Goal: Information Seeking & Learning: Learn about a topic

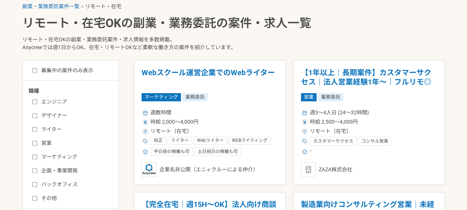
scroll to position [223, 0]
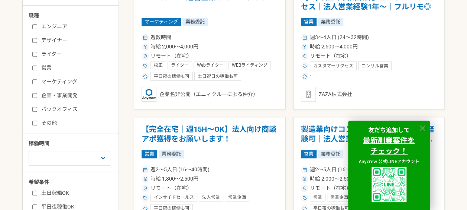
click at [421, 129] on icon at bounding box center [422, 128] width 9 height 9
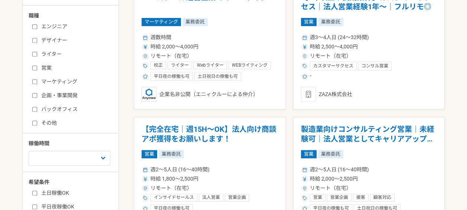
scroll to position [111, 0]
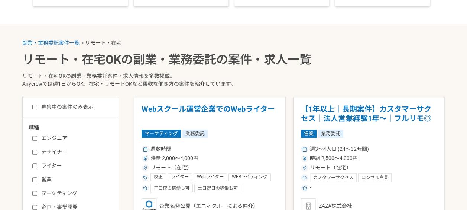
click at [35, 106] on input "募集中の案件のみ表示" at bounding box center [34, 106] width 5 height 5
checkbox input "true"
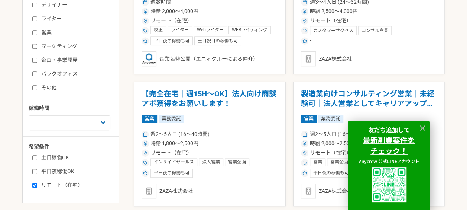
scroll to position [223, 0]
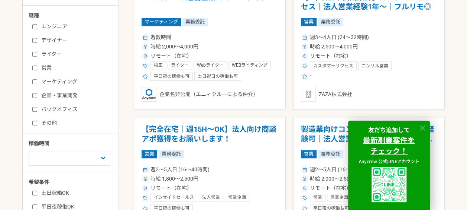
click at [419, 127] on icon at bounding box center [422, 128] width 9 height 9
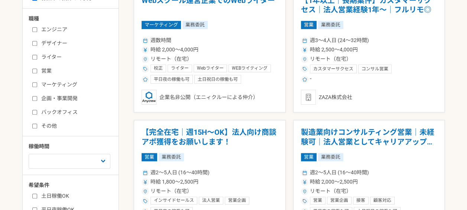
scroll to position [260, 0]
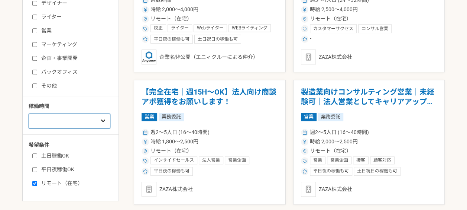
click at [35, 123] on select "週1人日（8時間）以下 週2人日（16時間）以下 週3人日（24時間）以下 週4人日（32時間）以下 週5人日（40時間）以下" at bounding box center [70, 120] width 82 height 15
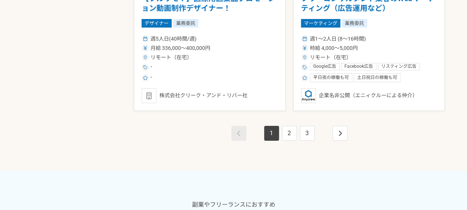
scroll to position [1412, 0]
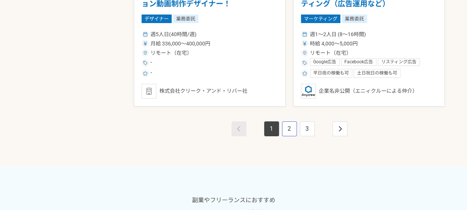
click at [286, 129] on link "2" at bounding box center [289, 128] width 15 height 15
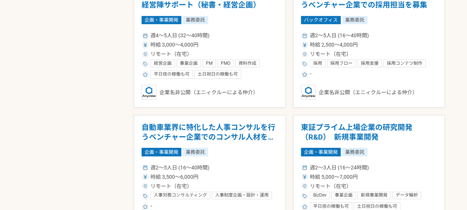
scroll to position [1375, 0]
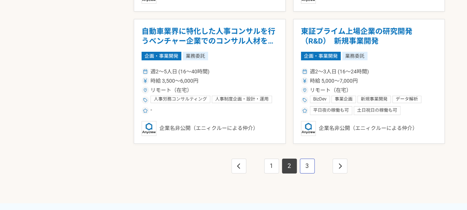
click at [308, 165] on link "3" at bounding box center [307, 165] width 15 height 15
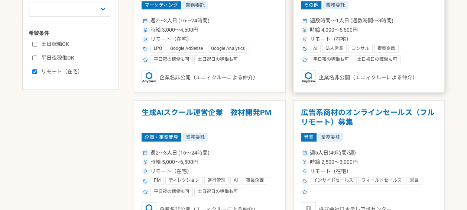
scroll to position [297, 0]
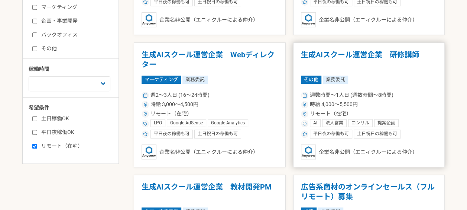
click at [407, 60] on h1 "生成AIスクール運営企業　研修講師" at bounding box center [369, 59] width 136 height 19
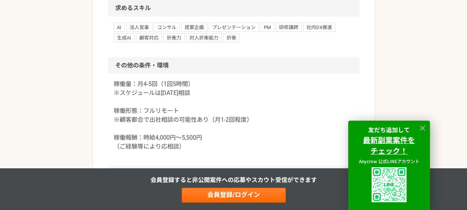
scroll to position [706, 0]
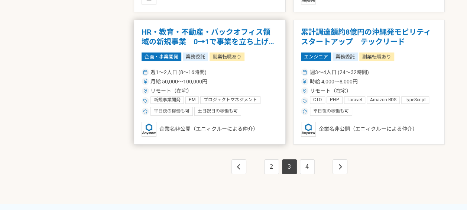
scroll to position [1449, 0]
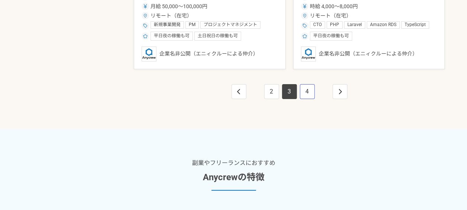
click at [308, 89] on link "4" at bounding box center [307, 91] width 15 height 15
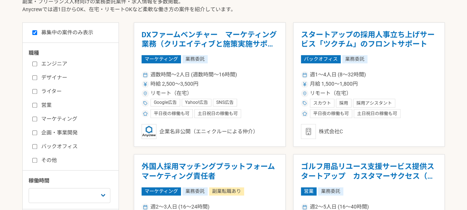
scroll to position [111, 0]
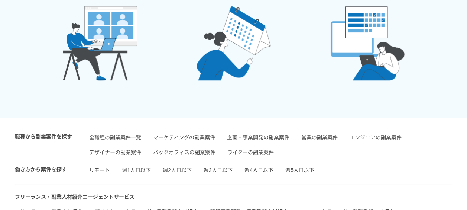
scroll to position [1550, 0]
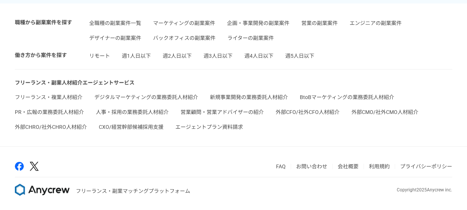
scroll to position [1810, 0]
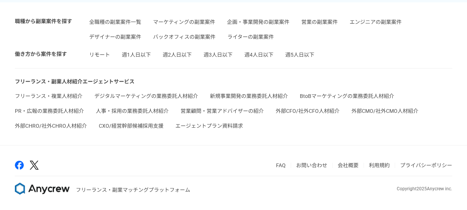
scroll to position [111, 0]
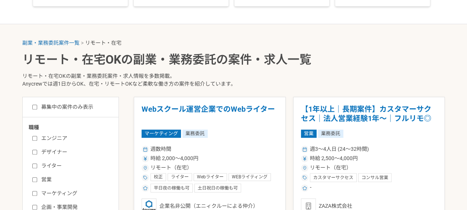
checkbox input "false"
